Goal: Navigation & Orientation: Find specific page/section

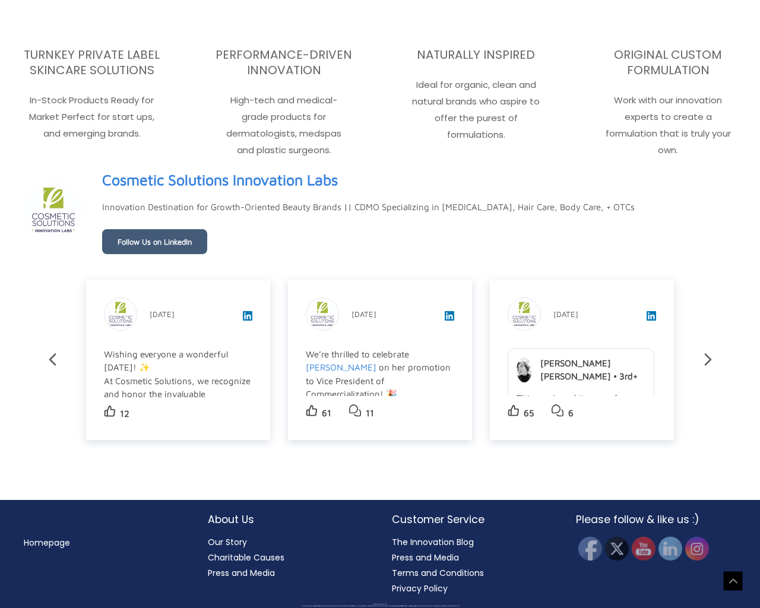
scroll to position [2204, 0]
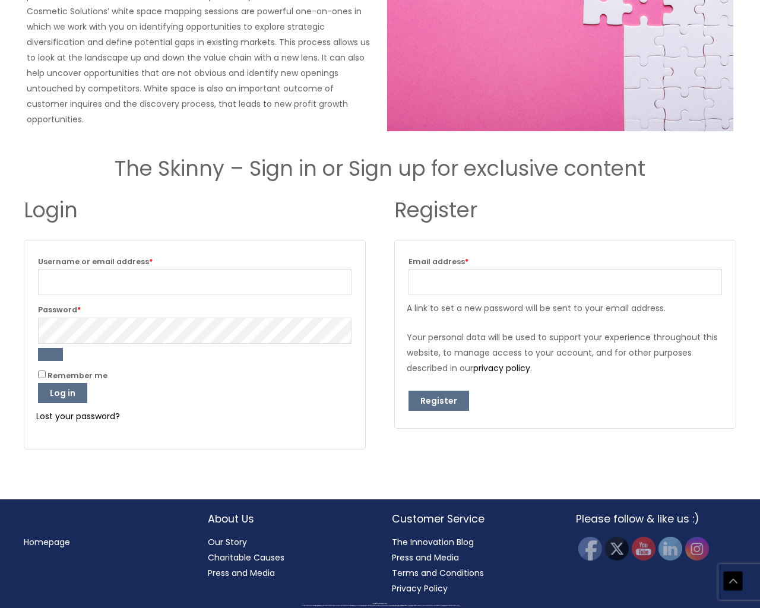
scroll to position [1610, 0]
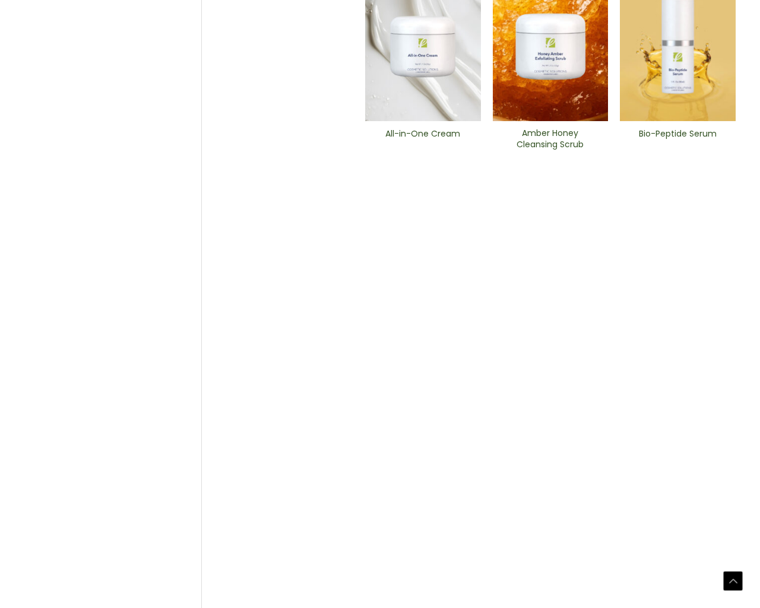
scroll to position [687, 0]
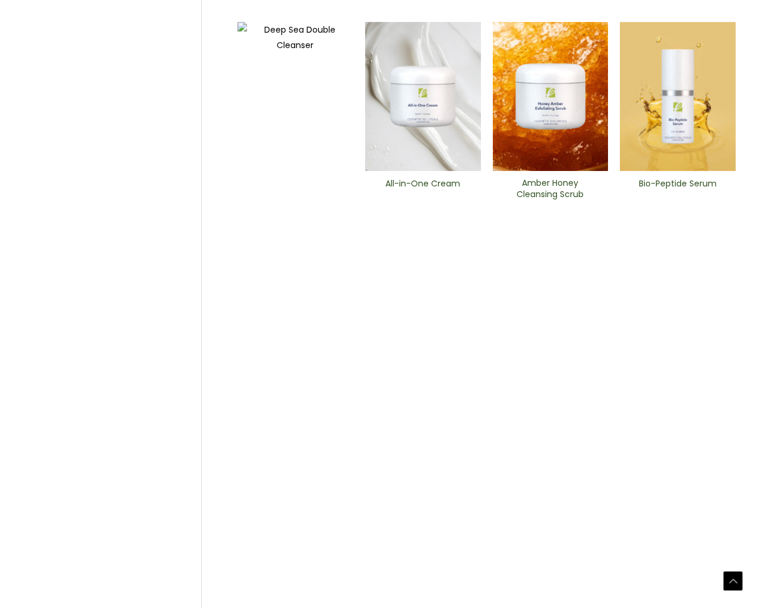
scroll to position [737, 0]
